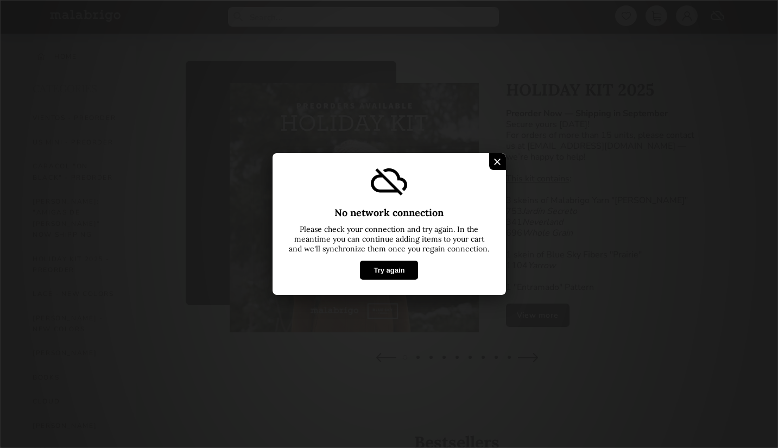
click at [393, 264] on button "Try again" at bounding box center [389, 270] width 58 height 19
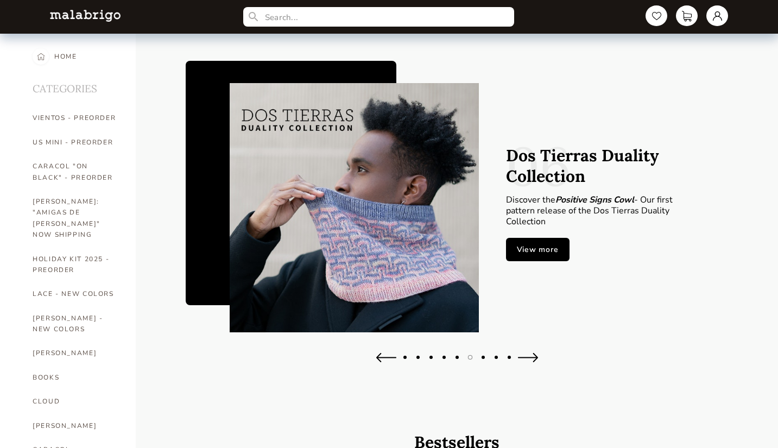
click at [715, 22] on link at bounding box center [717, 15] width 22 height 21
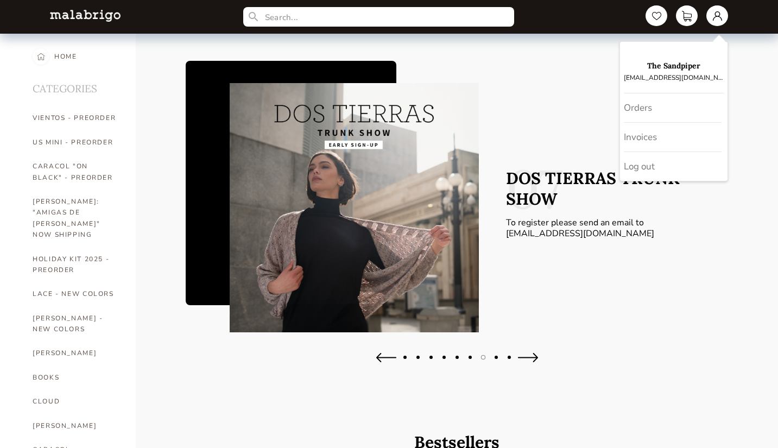
click at [667, 353] on div at bounding box center [457, 363] width 543 height 34
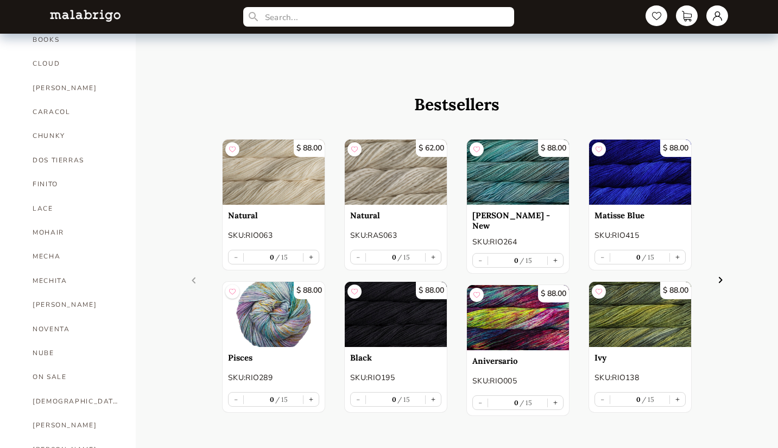
scroll to position [338, 0]
click at [500, 313] on img at bounding box center [518, 317] width 102 height 65
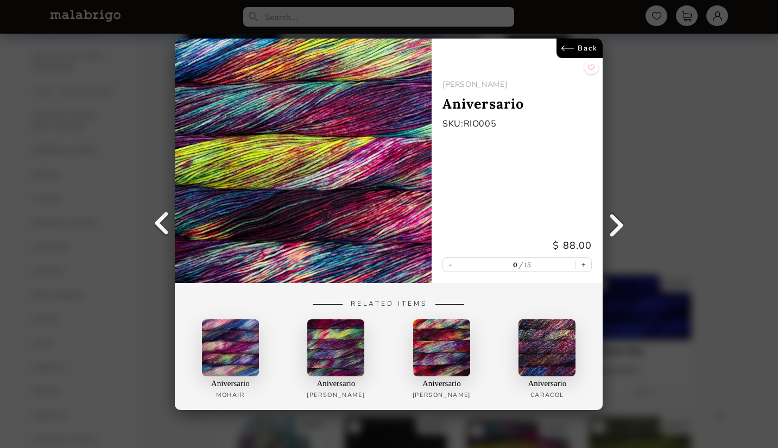
scroll to position [202, 0]
click at [579, 44] on link "Back" at bounding box center [580, 49] width 46 height 20
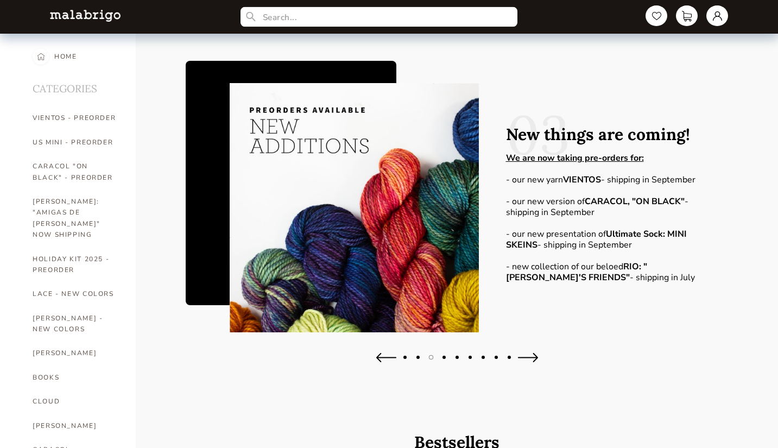
click at [486, 18] on input "text" at bounding box center [378, 17] width 277 height 20
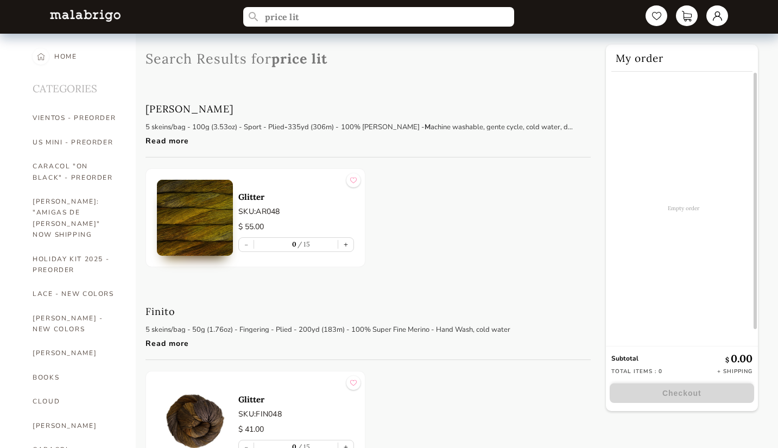
click at [518, 219] on div "Glitter SKU: AR048 $ 55.00 - 0 15 +" at bounding box center [367, 217] width 445 height 99
click at [308, 12] on input "price lit" at bounding box center [378, 17] width 277 height 20
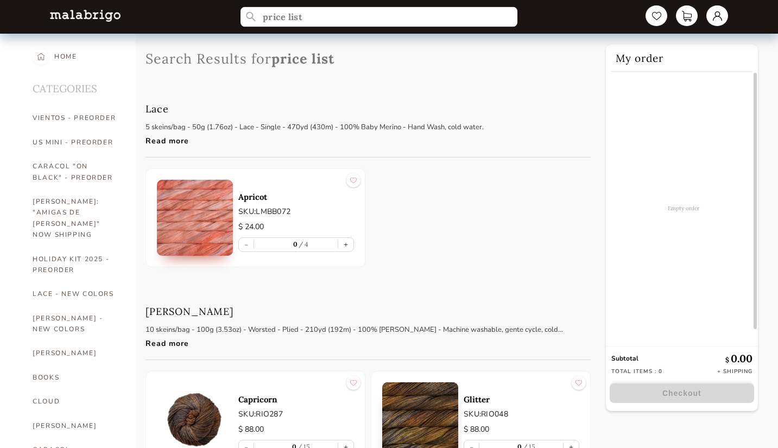
drag, startPoint x: 335, startPoint y: 22, endPoint x: 317, endPoint y: 17, distance: 18.4
click at [317, 17] on input "price list" at bounding box center [378, 17] width 277 height 20
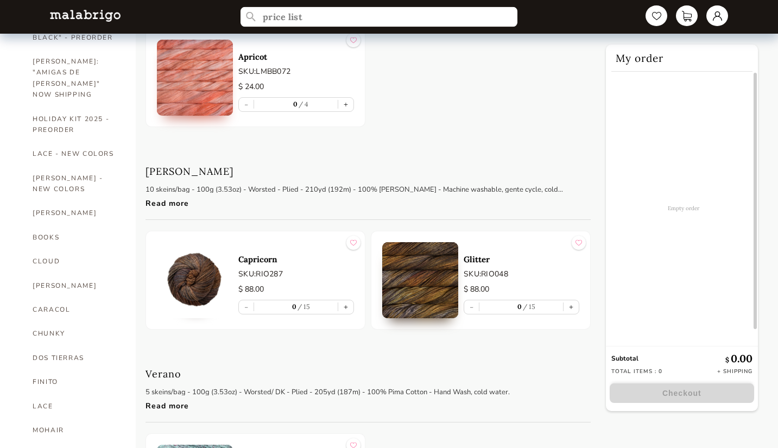
scroll to position [140, 0]
click at [164, 175] on h1 "[PERSON_NAME]" at bounding box center [189, 171] width 88 height 12
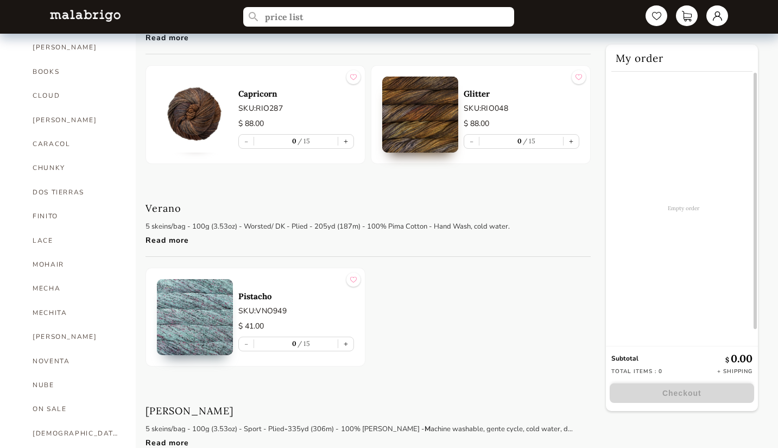
scroll to position [0, 0]
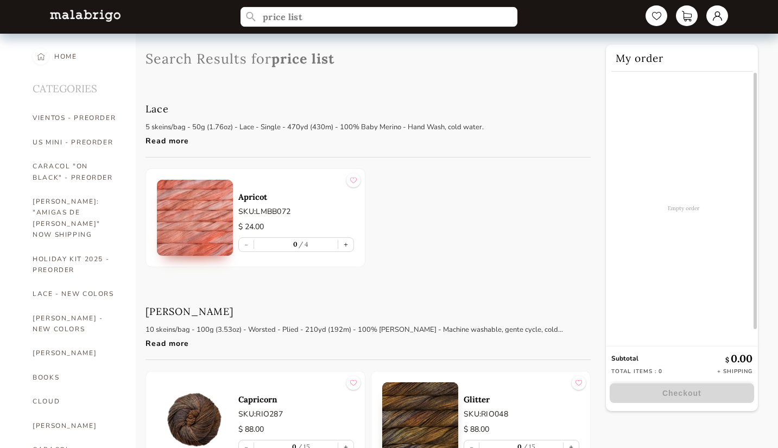
click at [305, 17] on input "price list" at bounding box center [378, 17] width 277 height 20
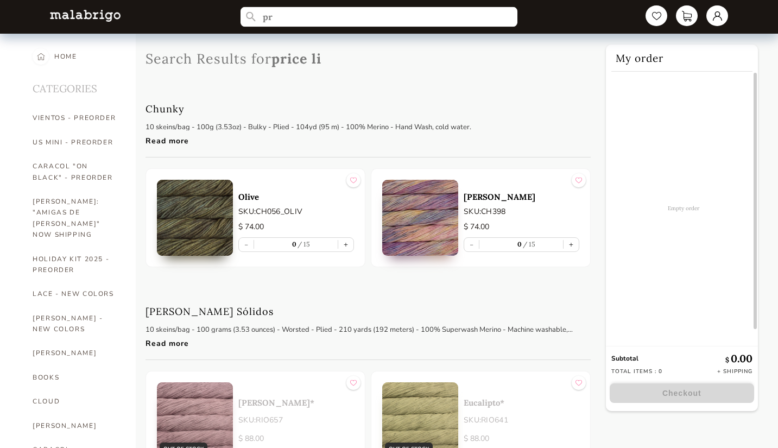
type input "p"
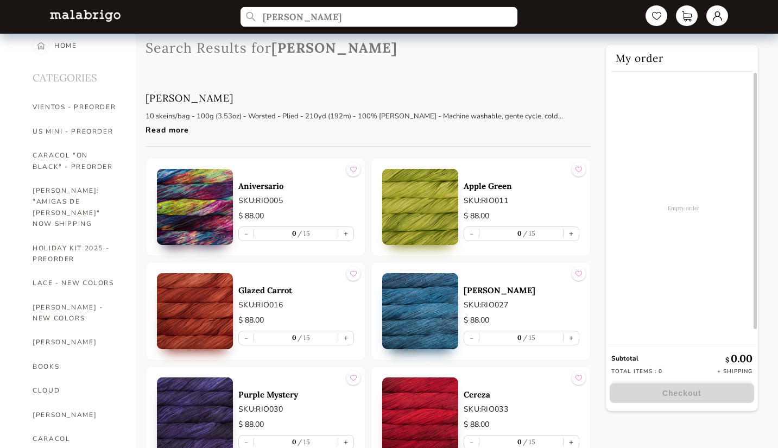
scroll to position [10, 0]
type input "[PERSON_NAME]"
